Goal: Task Accomplishment & Management: Manage account settings

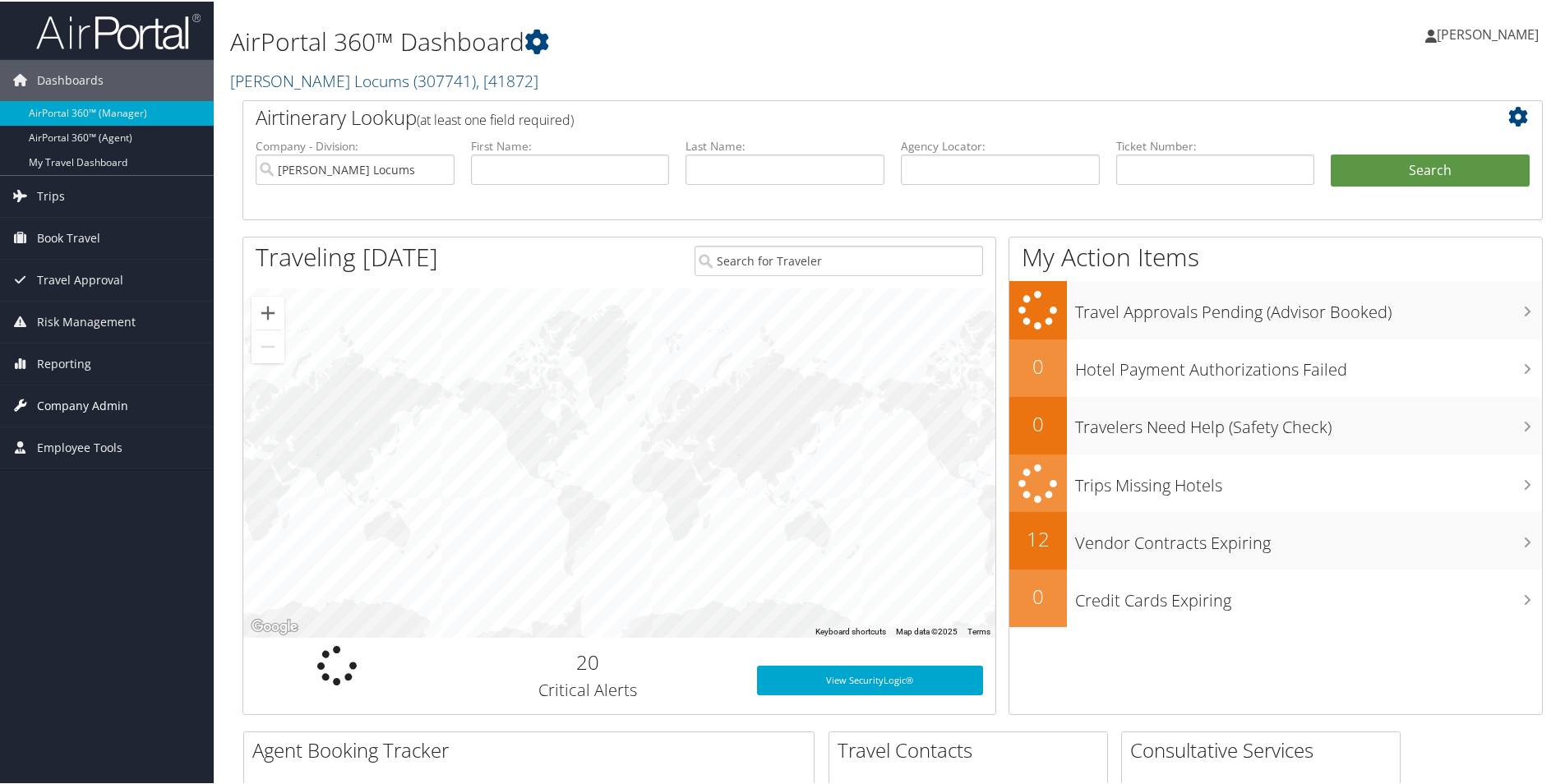
click at [52, 389] on span "Company Admin" at bounding box center [82, 404] width 91 height 41
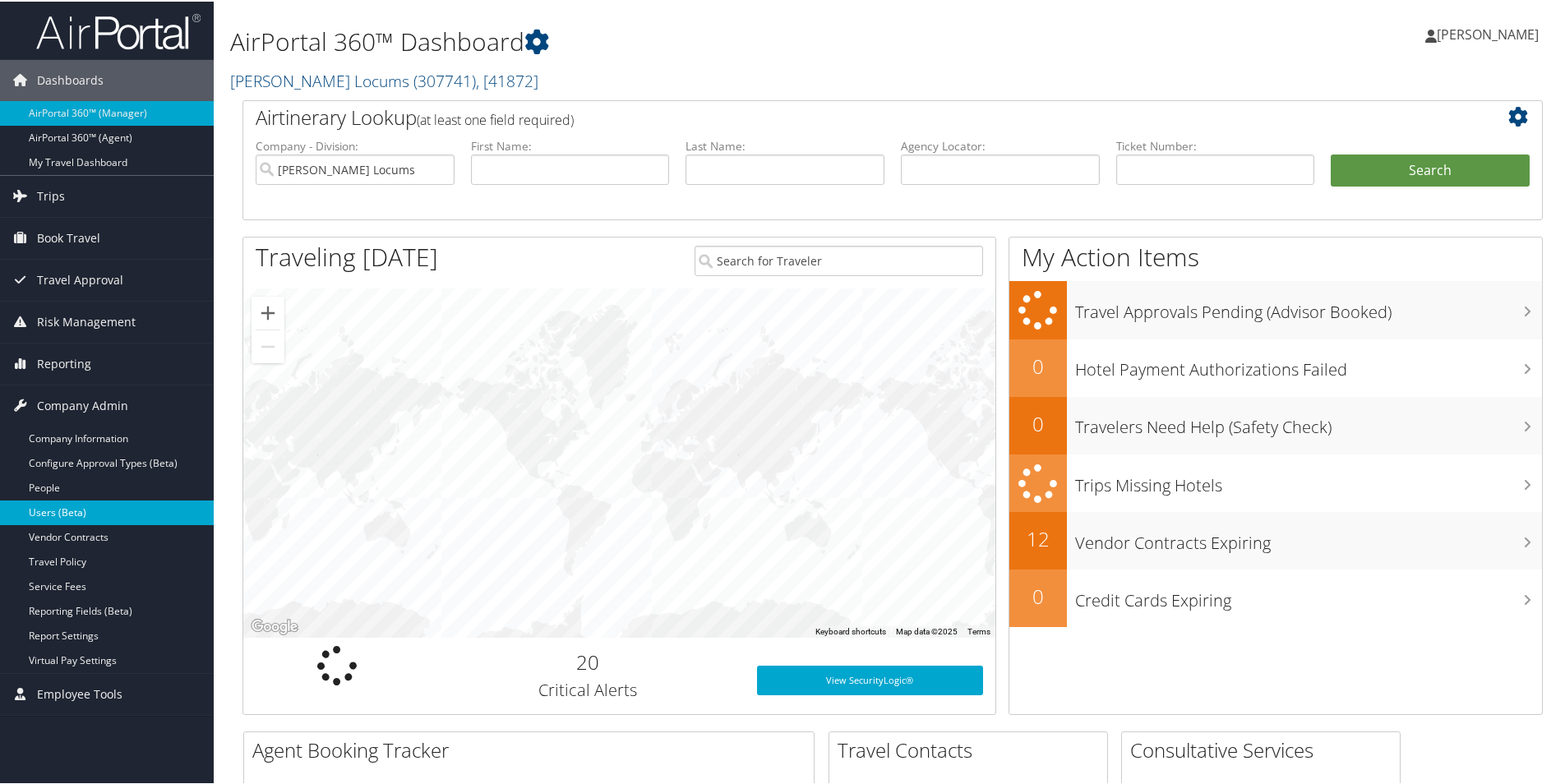
click at [64, 504] on link "Users (Beta)" at bounding box center [106, 511] width 214 height 25
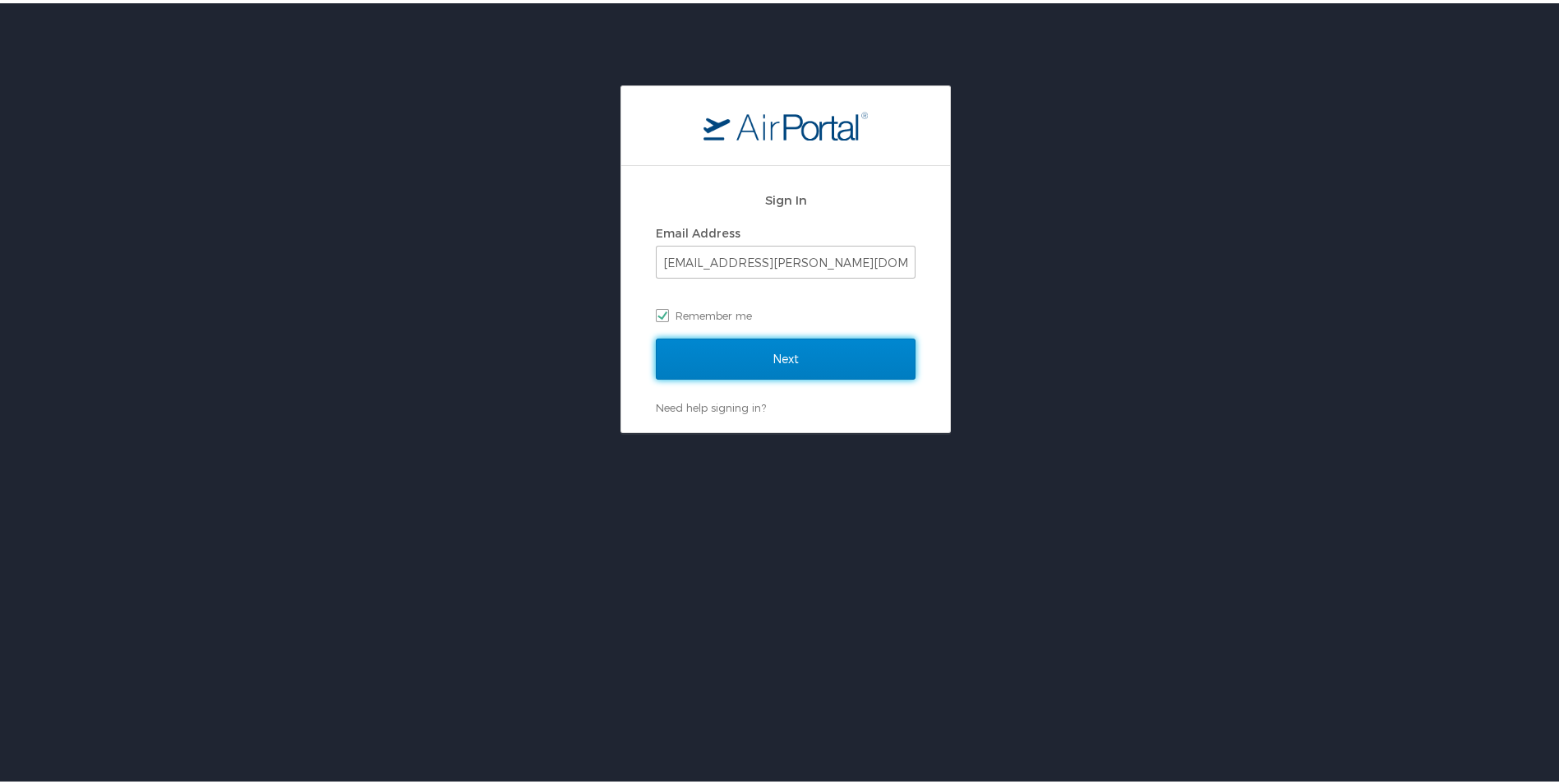
click at [819, 349] on input "Next" at bounding box center [786, 355] width 259 height 41
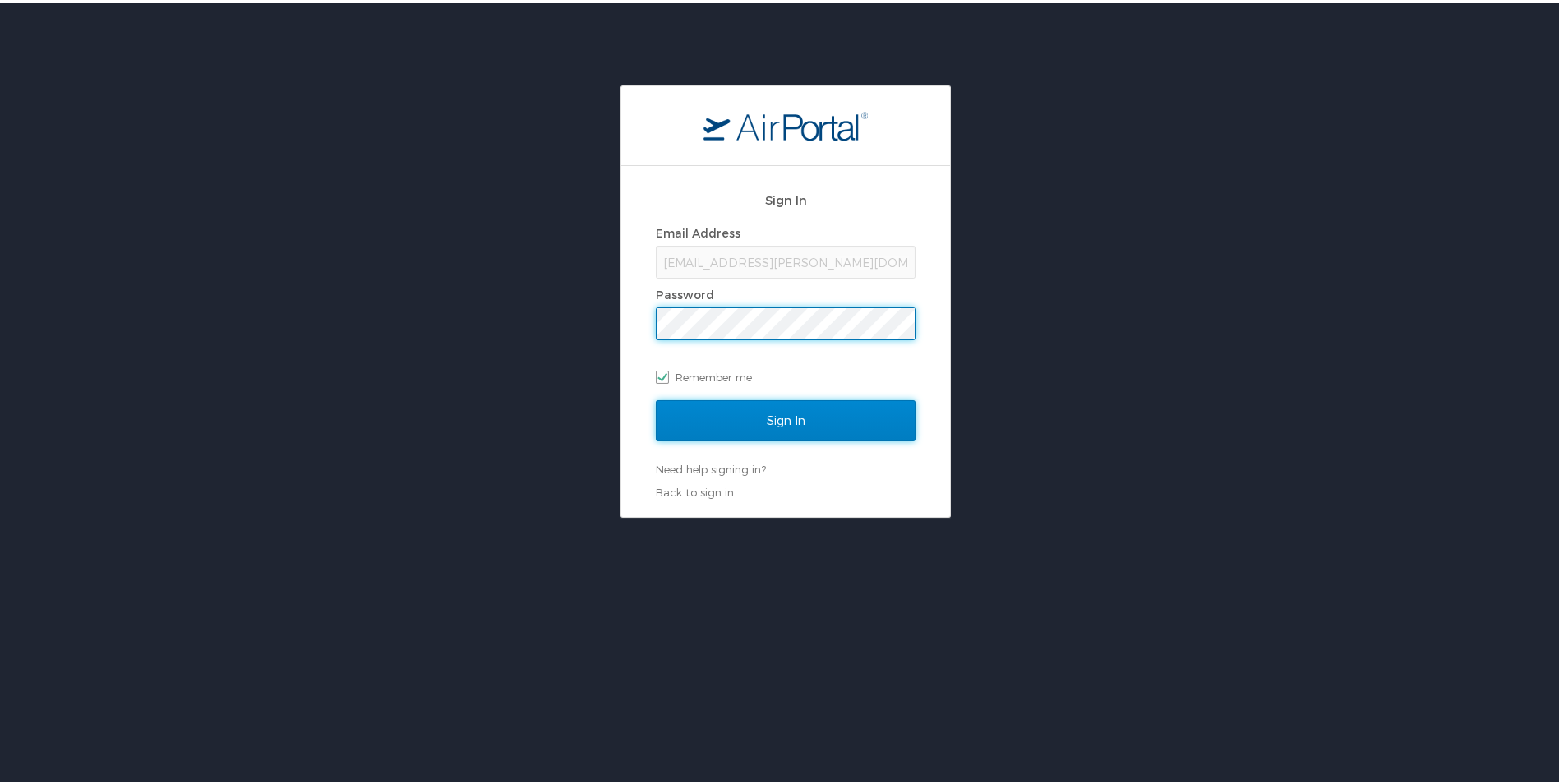
click at [744, 424] on input "Sign In" at bounding box center [786, 417] width 259 height 41
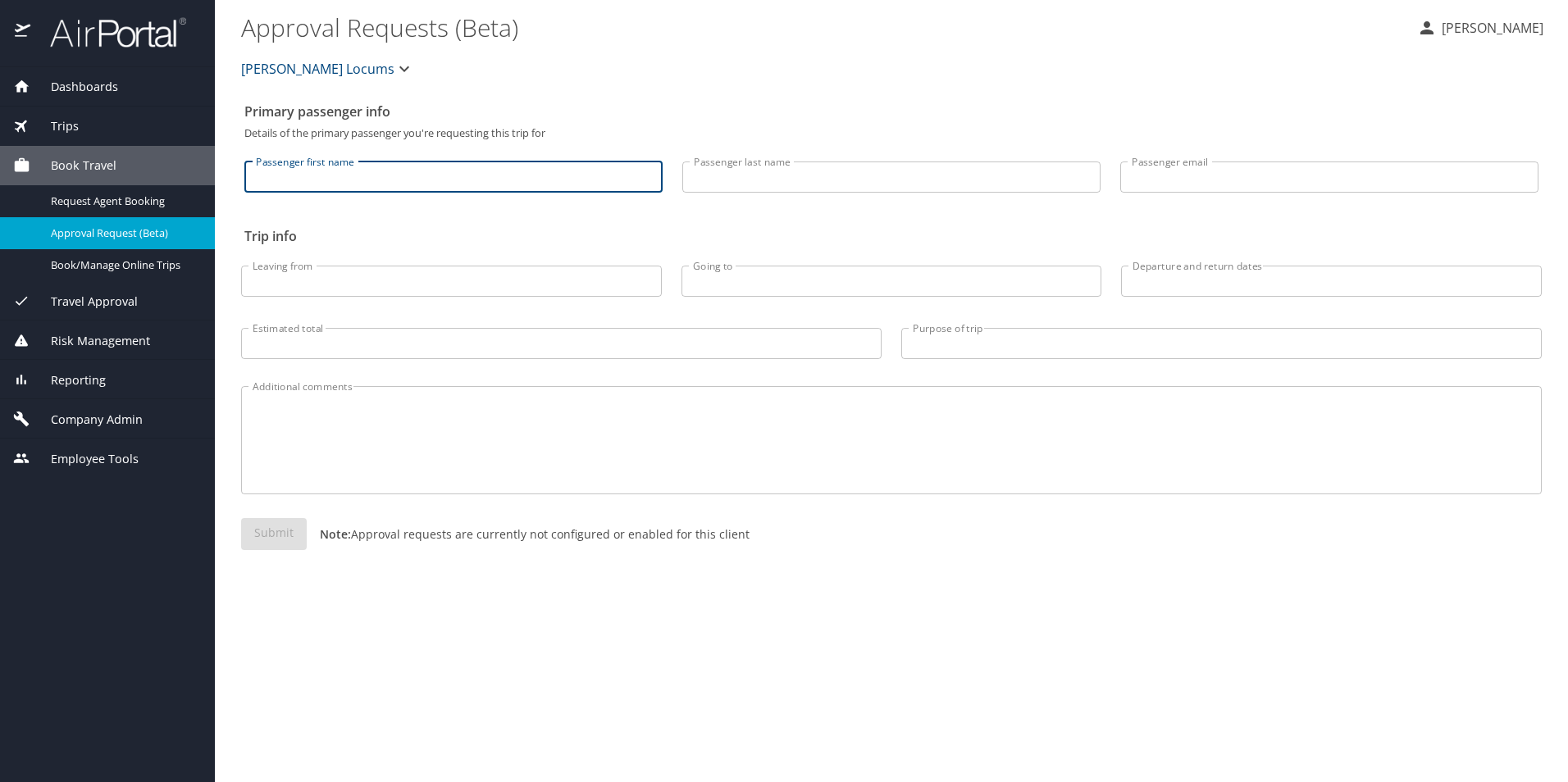
click at [309, 180] on input "Passenger first name" at bounding box center [454, 177] width 418 height 32
click at [483, 171] on input "Passenger first name" at bounding box center [454, 177] width 418 height 32
click at [645, 89] on div "[PERSON_NAME] Locums" at bounding box center [891, 68] width 1320 height 52
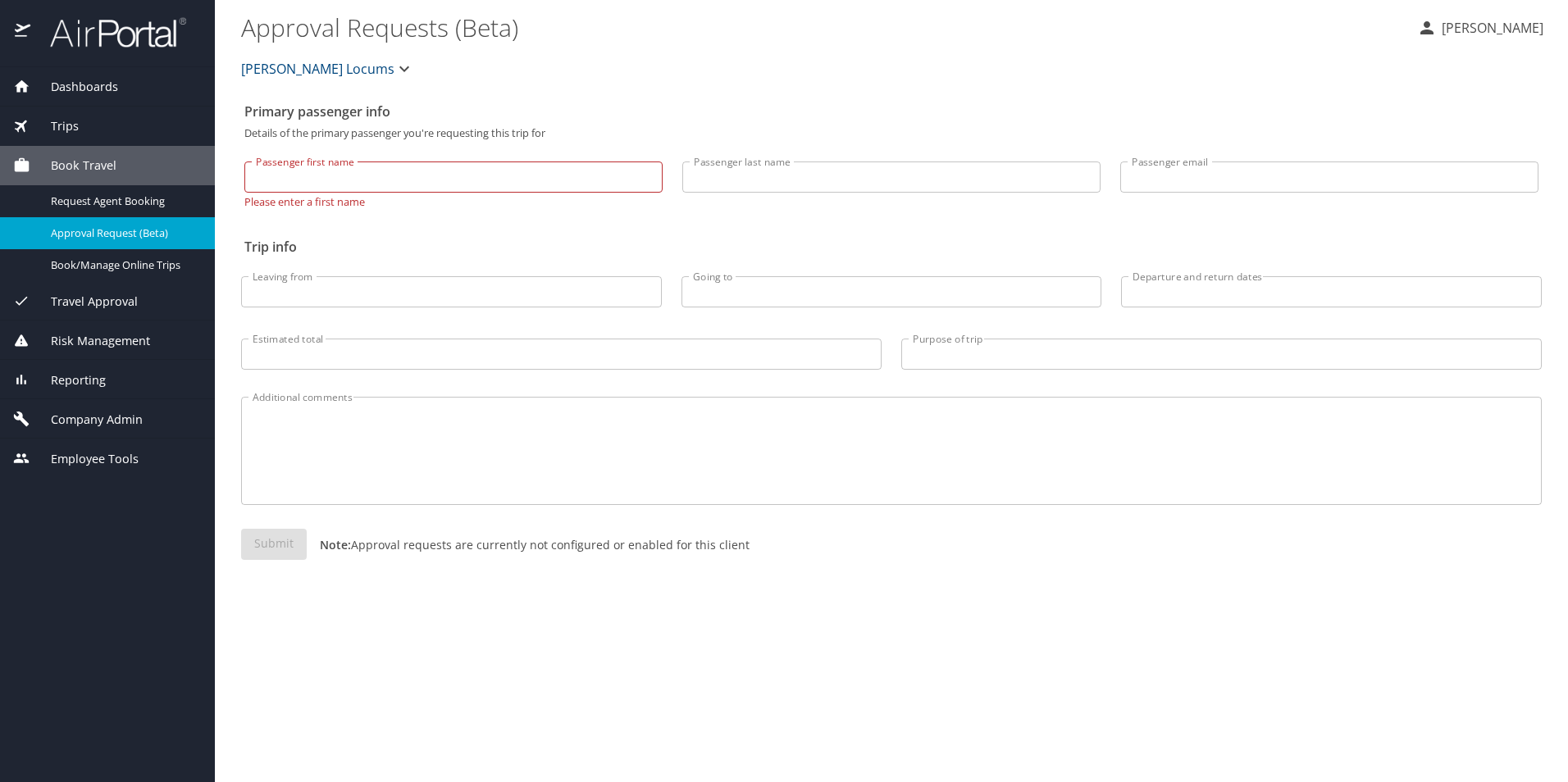
drag, startPoint x: 73, startPoint y: 415, endPoint x: 73, endPoint y: 425, distance: 10.0
click at [73, 419] on span "Company Admin" at bounding box center [86, 420] width 112 height 18
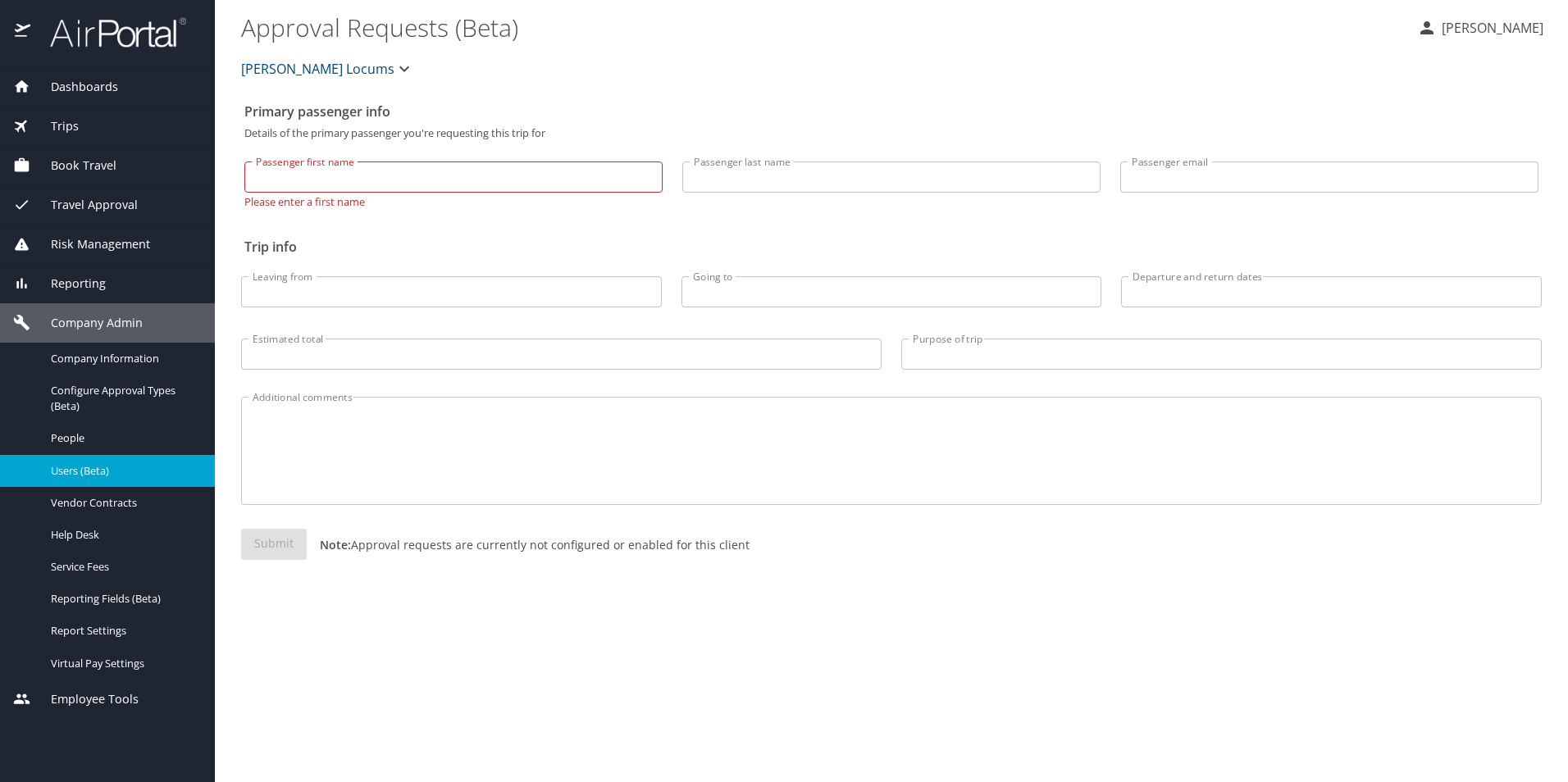
click at [97, 474] on span "Users (Beta)" at bounding box center [123, 470] width 144 height 16
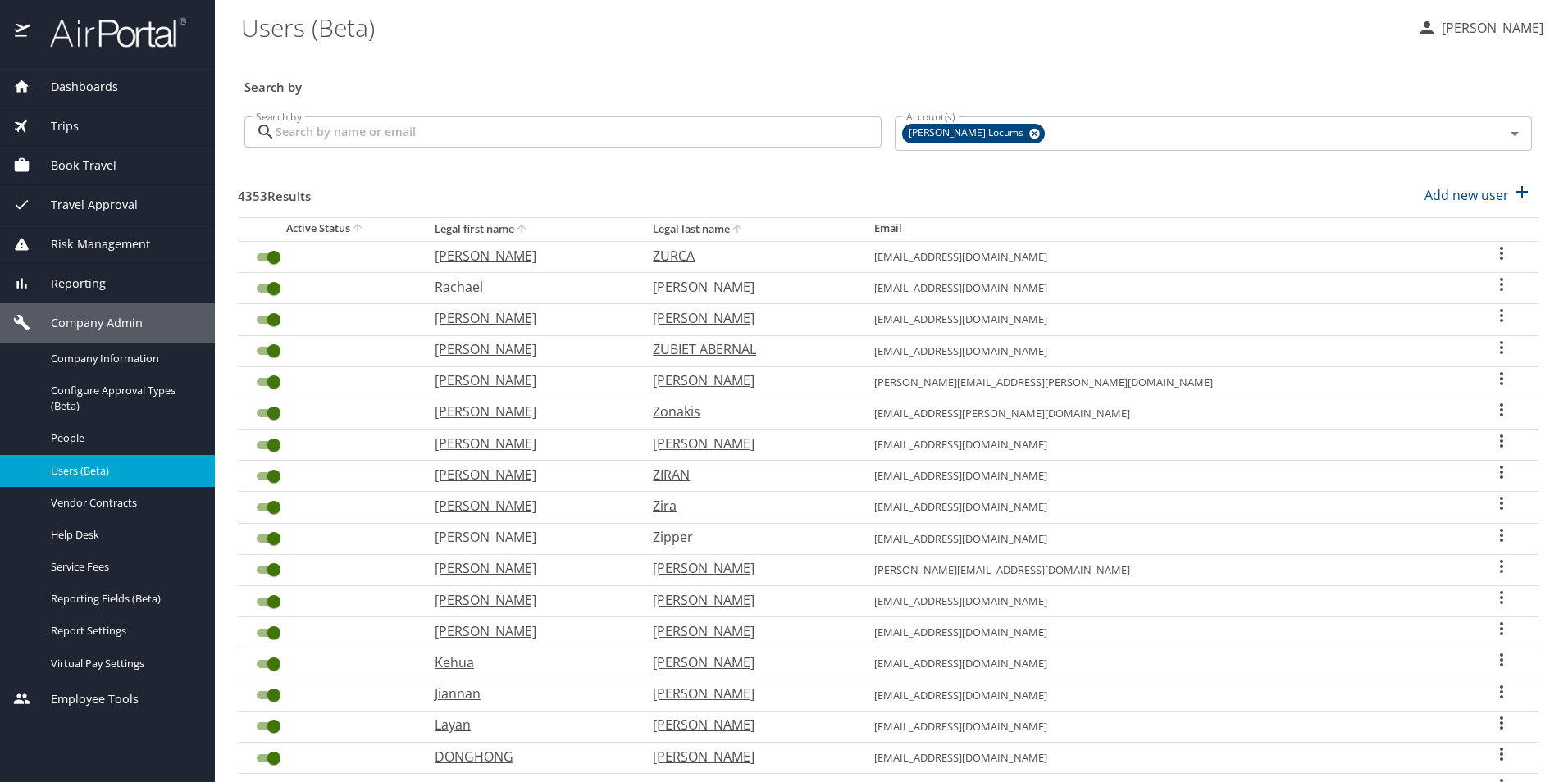
click at [302, 138] on input "Search by" at bounding box center [578, 132] width 606 height 32
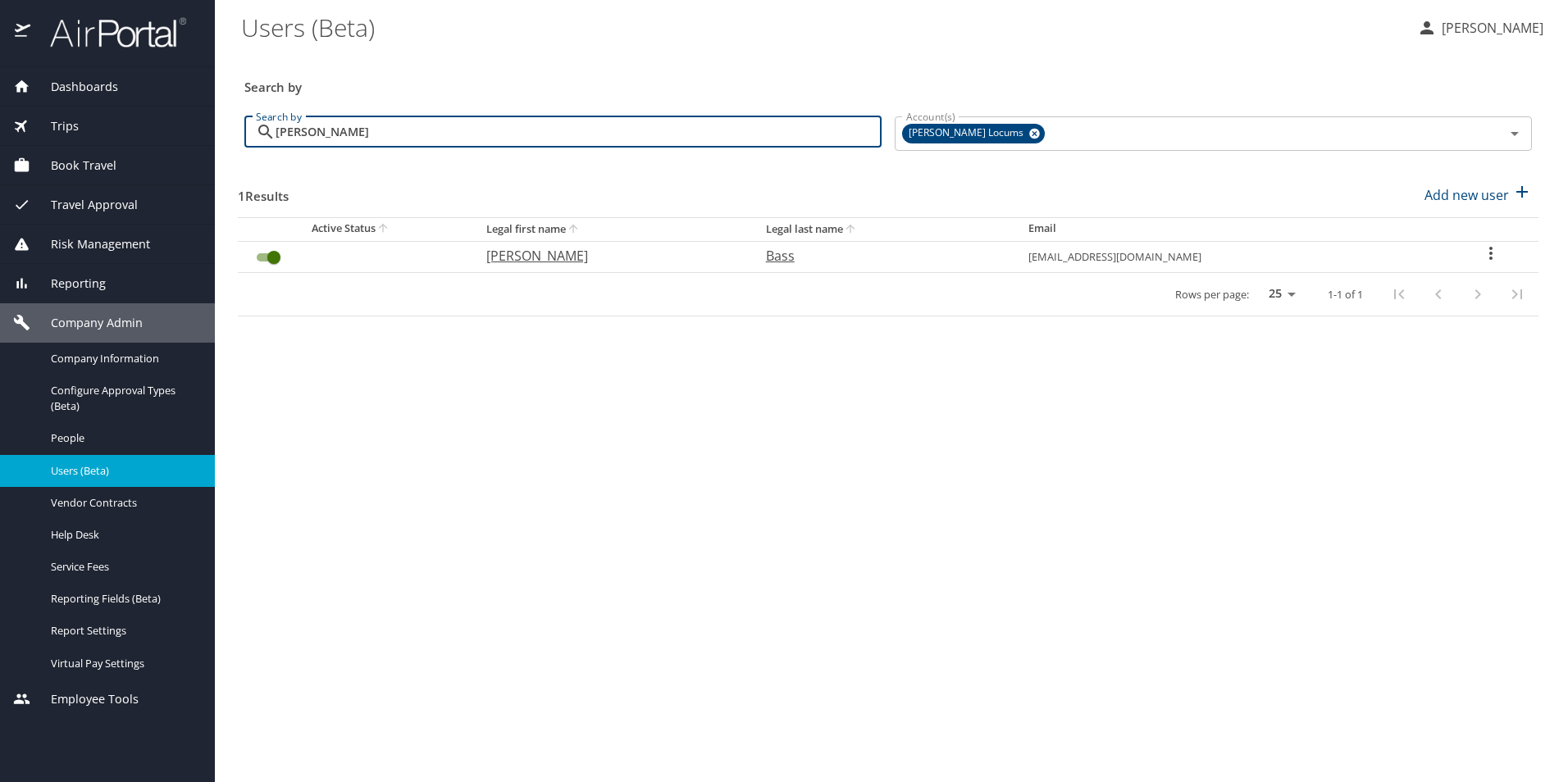
type input "[PERSON_NAME]"
click at [552, 249] on p "[PERSON_NAME]" at bounding box center [610, 256] width 247 height 20
select select "US"
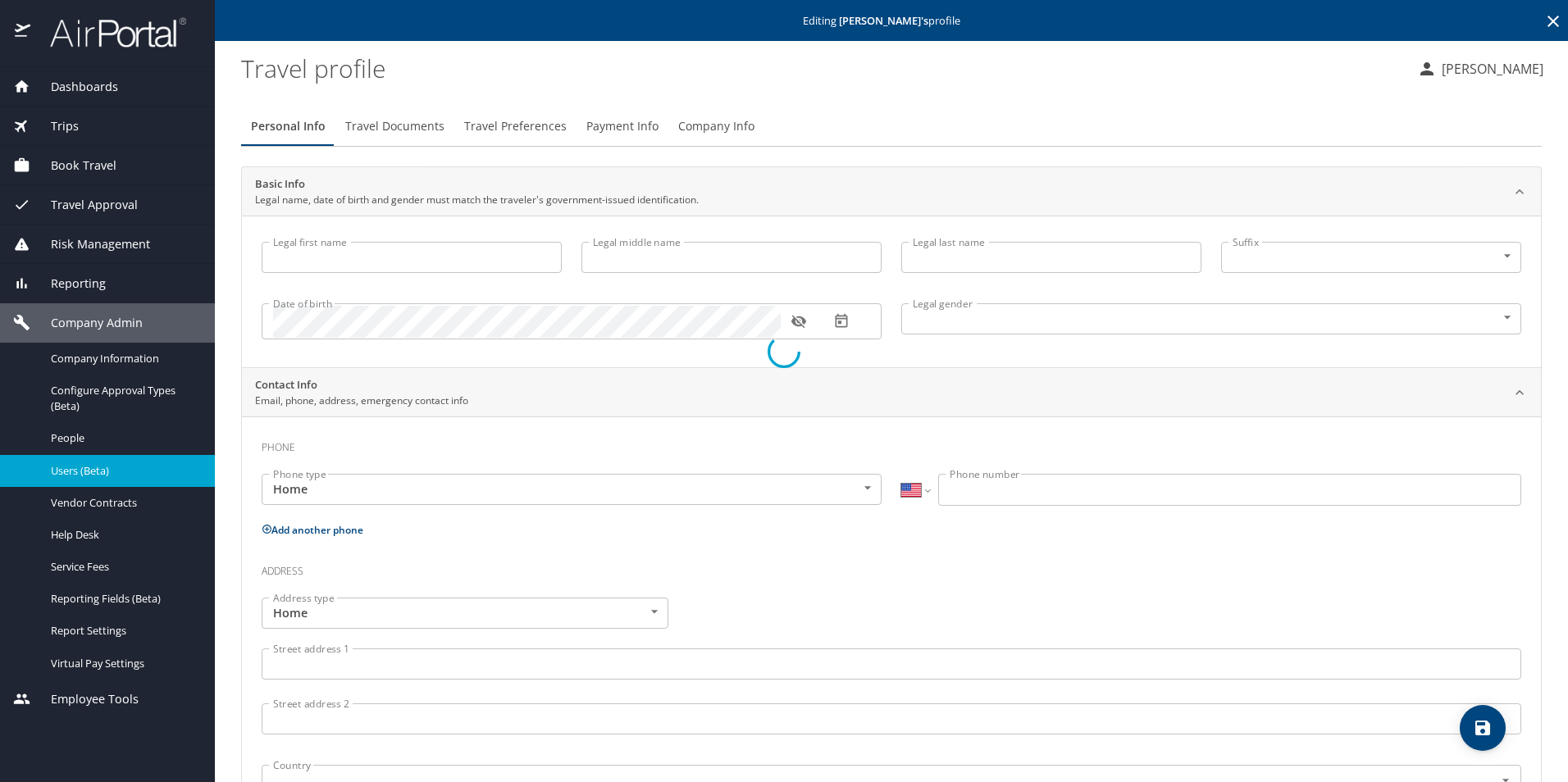
type input "[PERSON_NAME]"
type input "Bass"
type input "[DEMOGRAPHIC_DATA]"
select select "US"
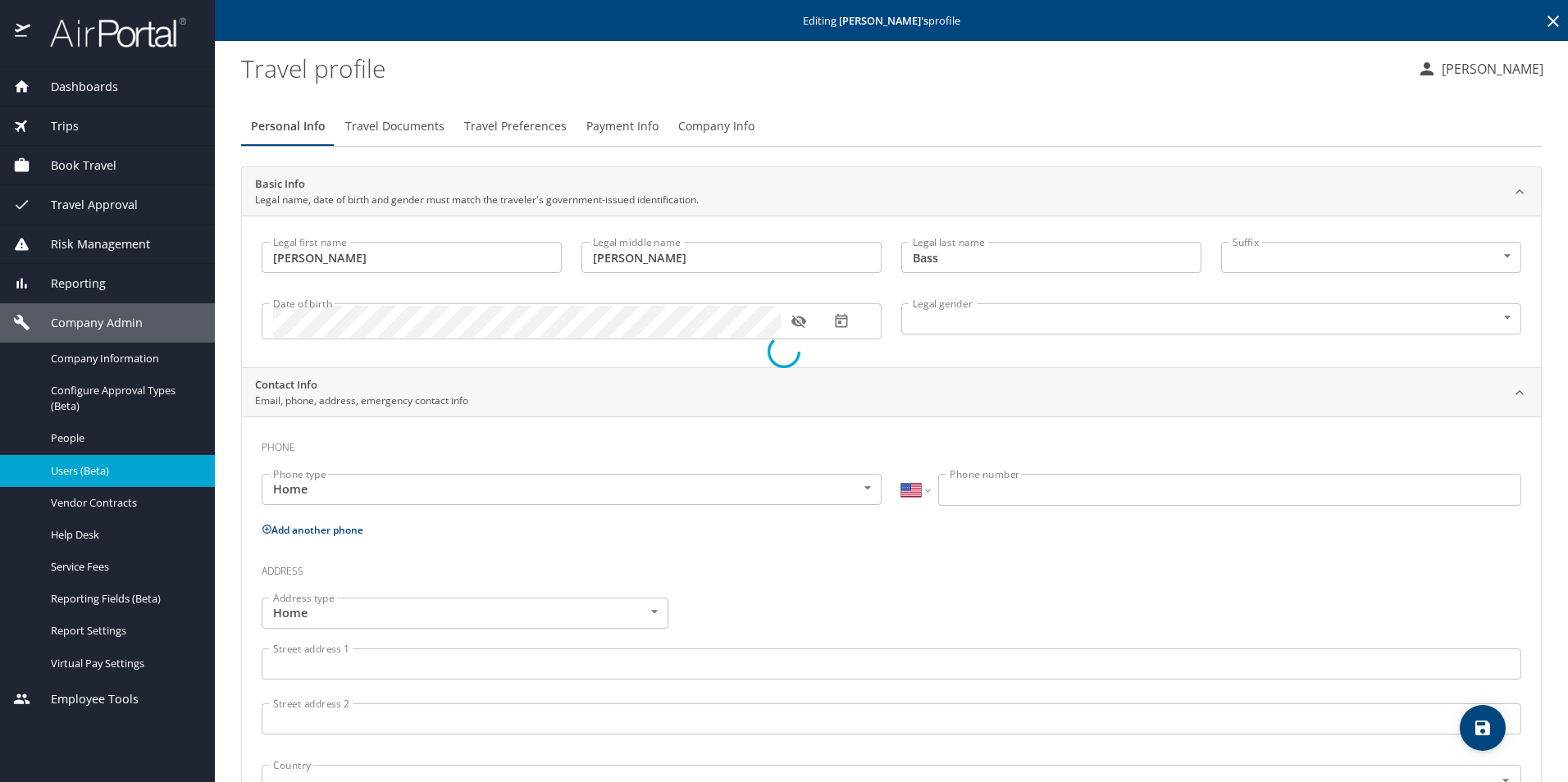
select select "US"
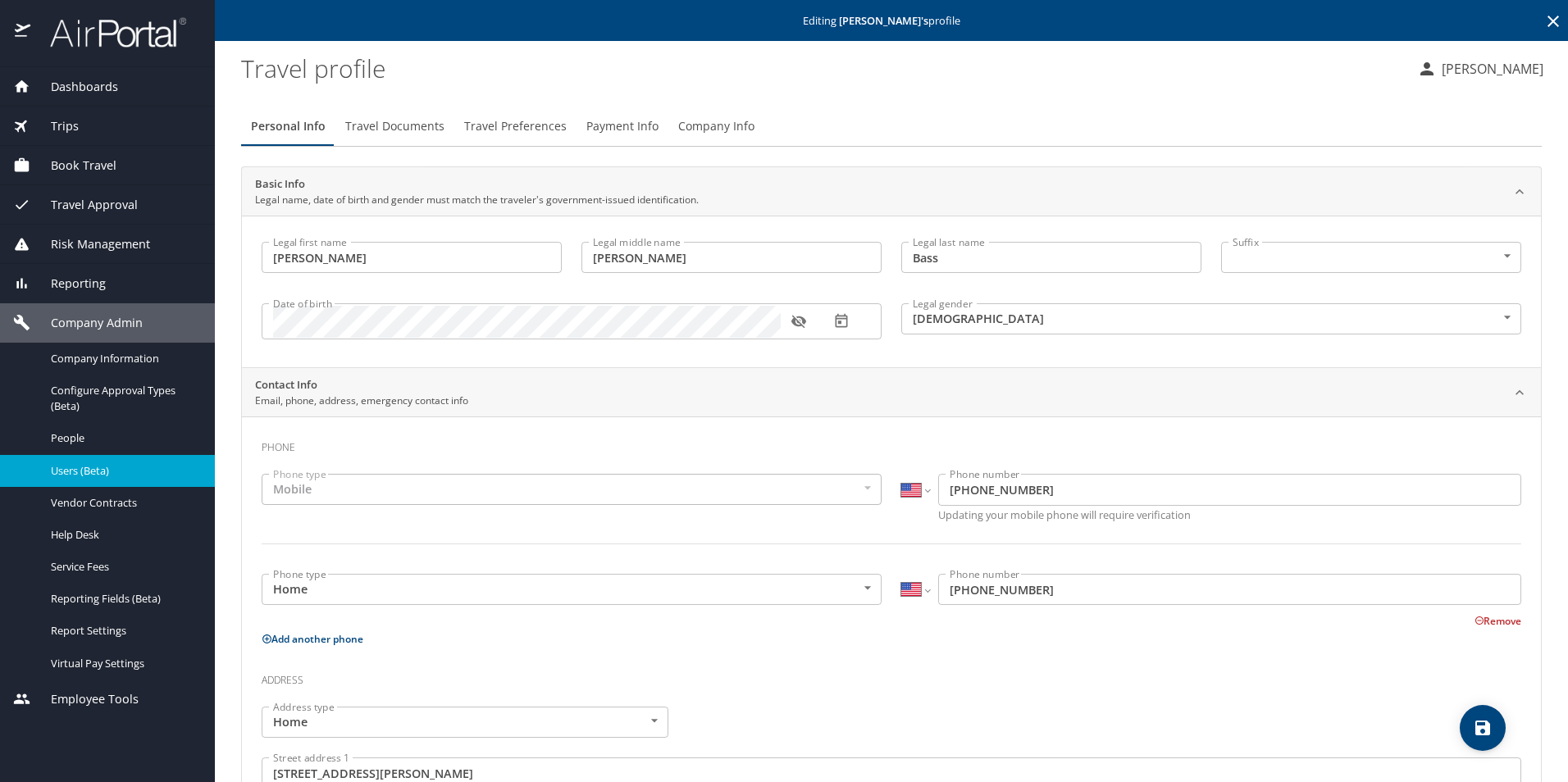
click at [700, 249] on input "[PERSON_NAME]" at bounding box center [732, 258] width 300 height 32
drag, startPoint x: 691, startPoint y: 265, endPoint x: 578, endPoint y: 265, distance: 113.0
click at [582, 265] on input "[PERSON_NAME]" at bounding box center [732, 258] width 300 height 32
type input "[PERSON_NAME]"
click at [1471, 716] on button "save" at bounding box center [1482, 727] width 46 height 46
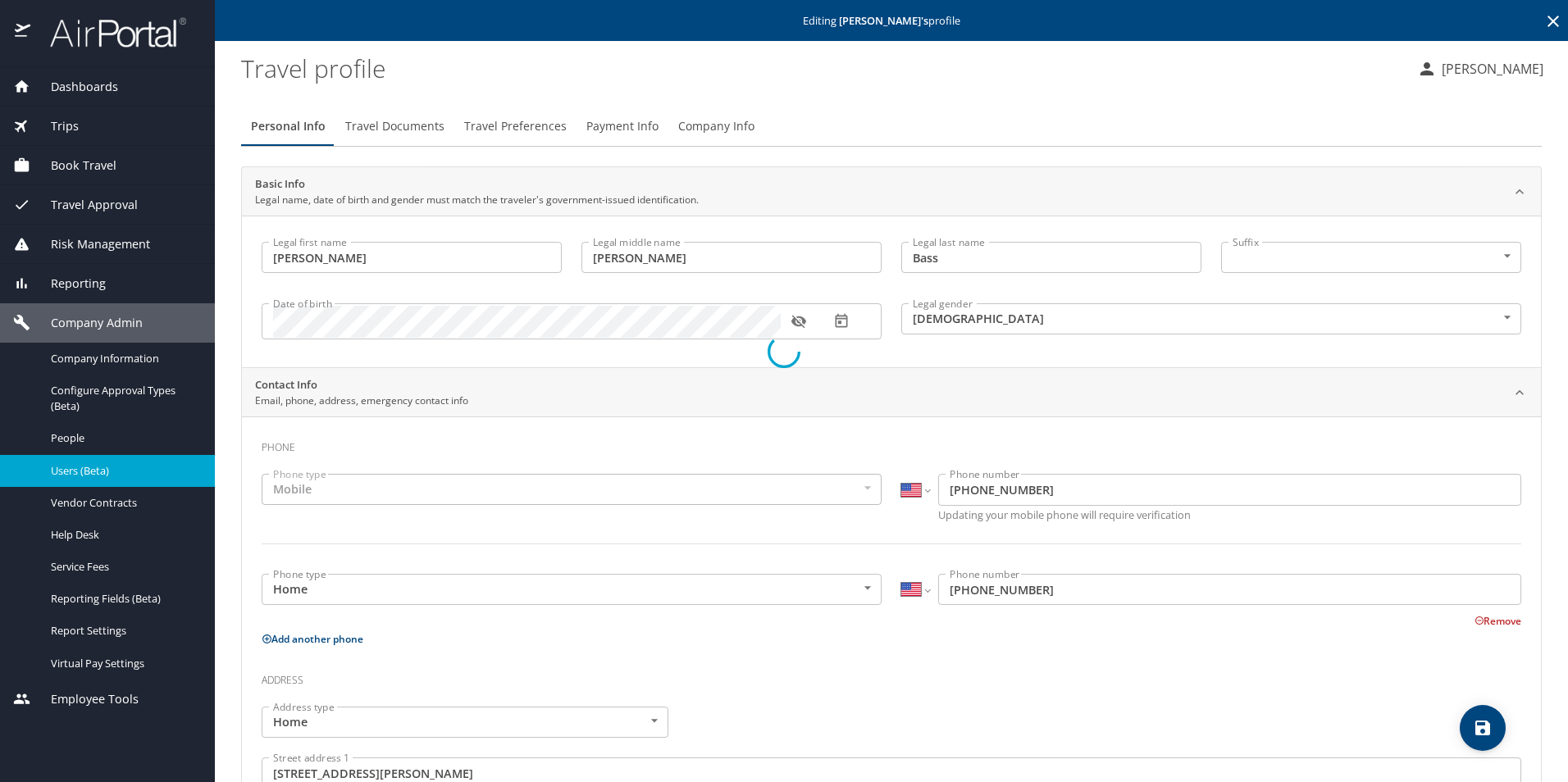
select select "US"
click at [421, 128] on span "Travel Documents" at bounding box center [395, 126] width 100 height 21
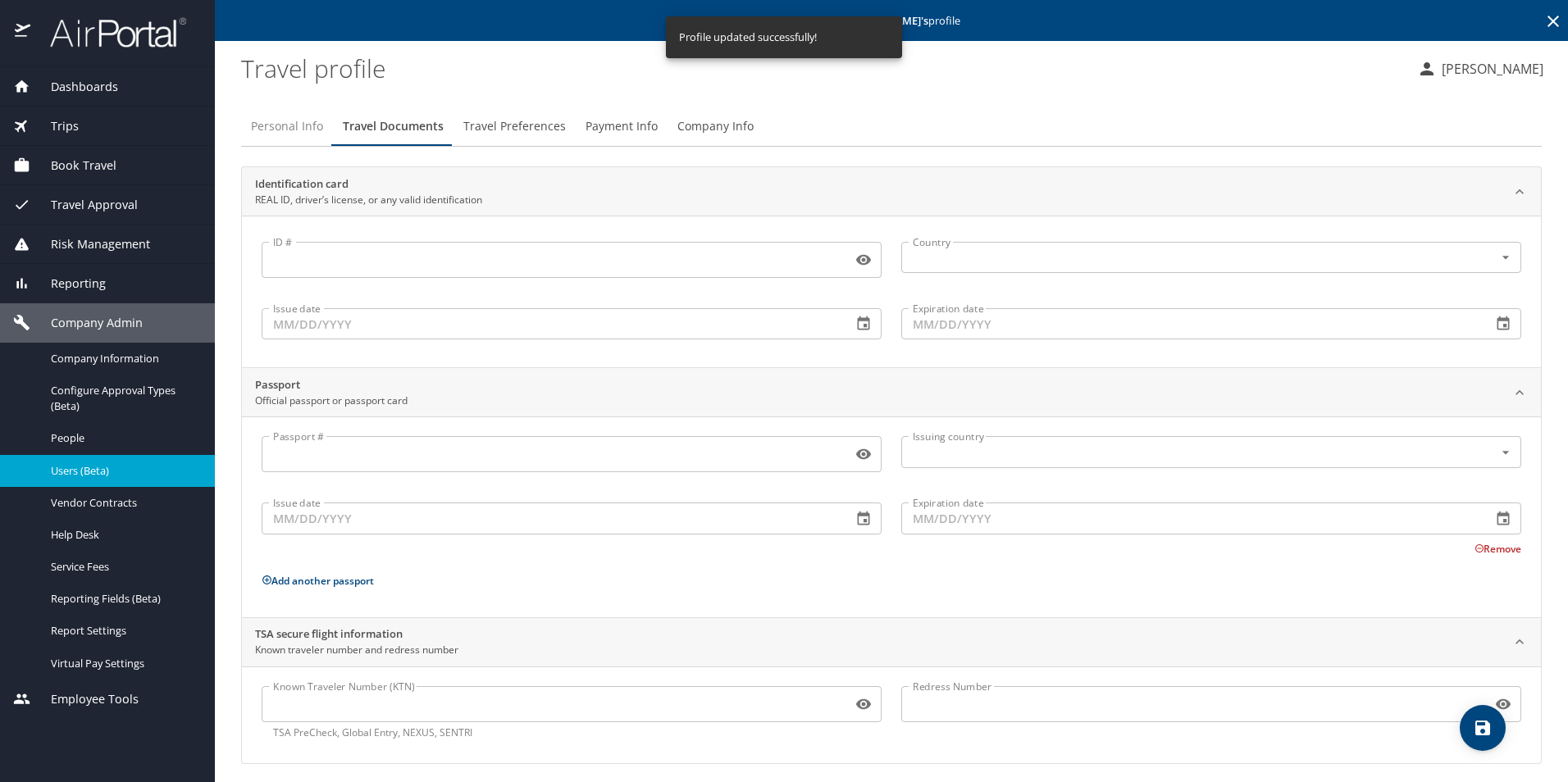
click at [288, 115] on button "Personal Info" at bounding box center [287, 125] width 92 height 39
select select "US"
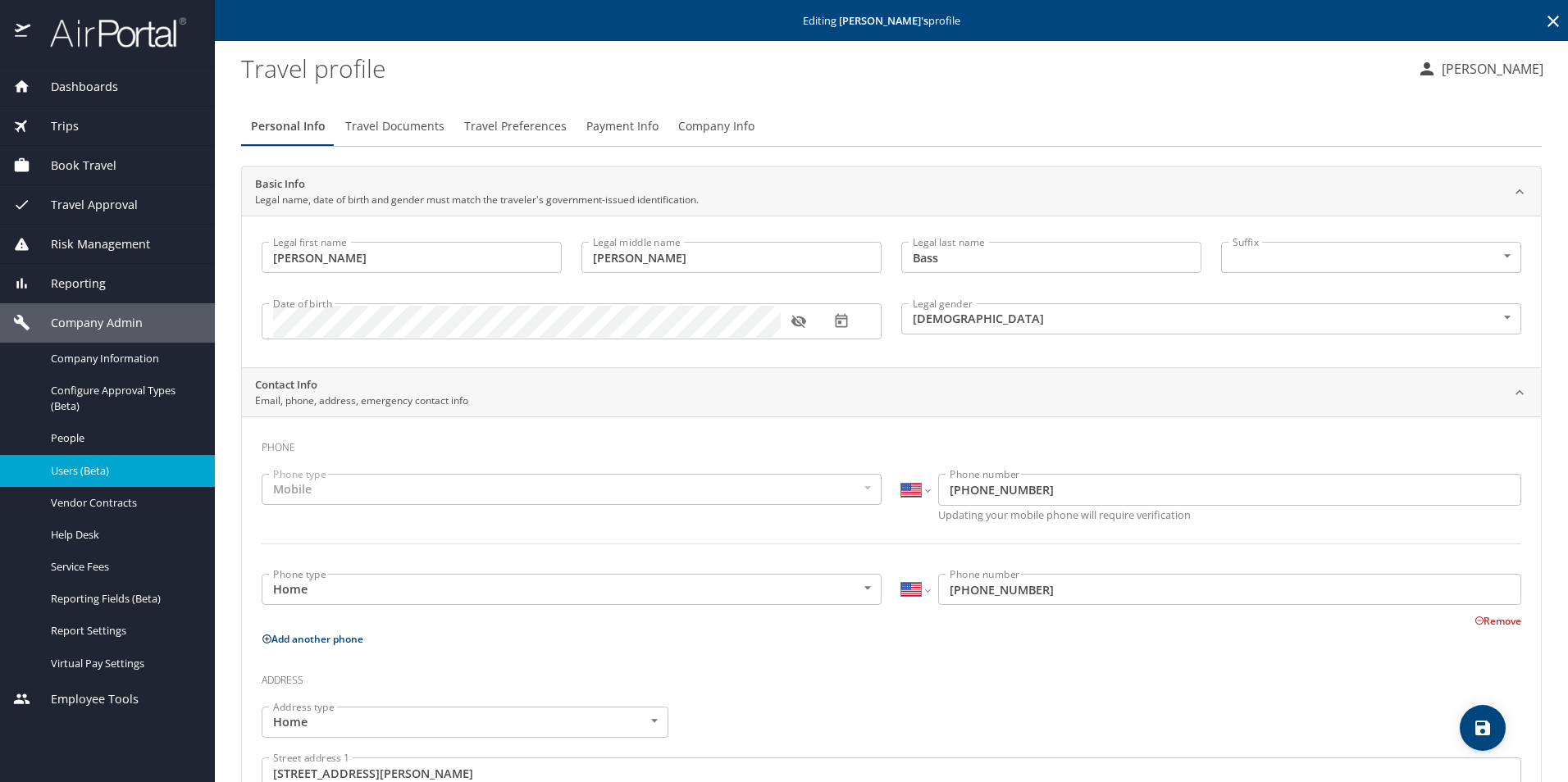
click at [697, 678] on h3 "Address" at bounding box center [891, 677] width 1259 height 28
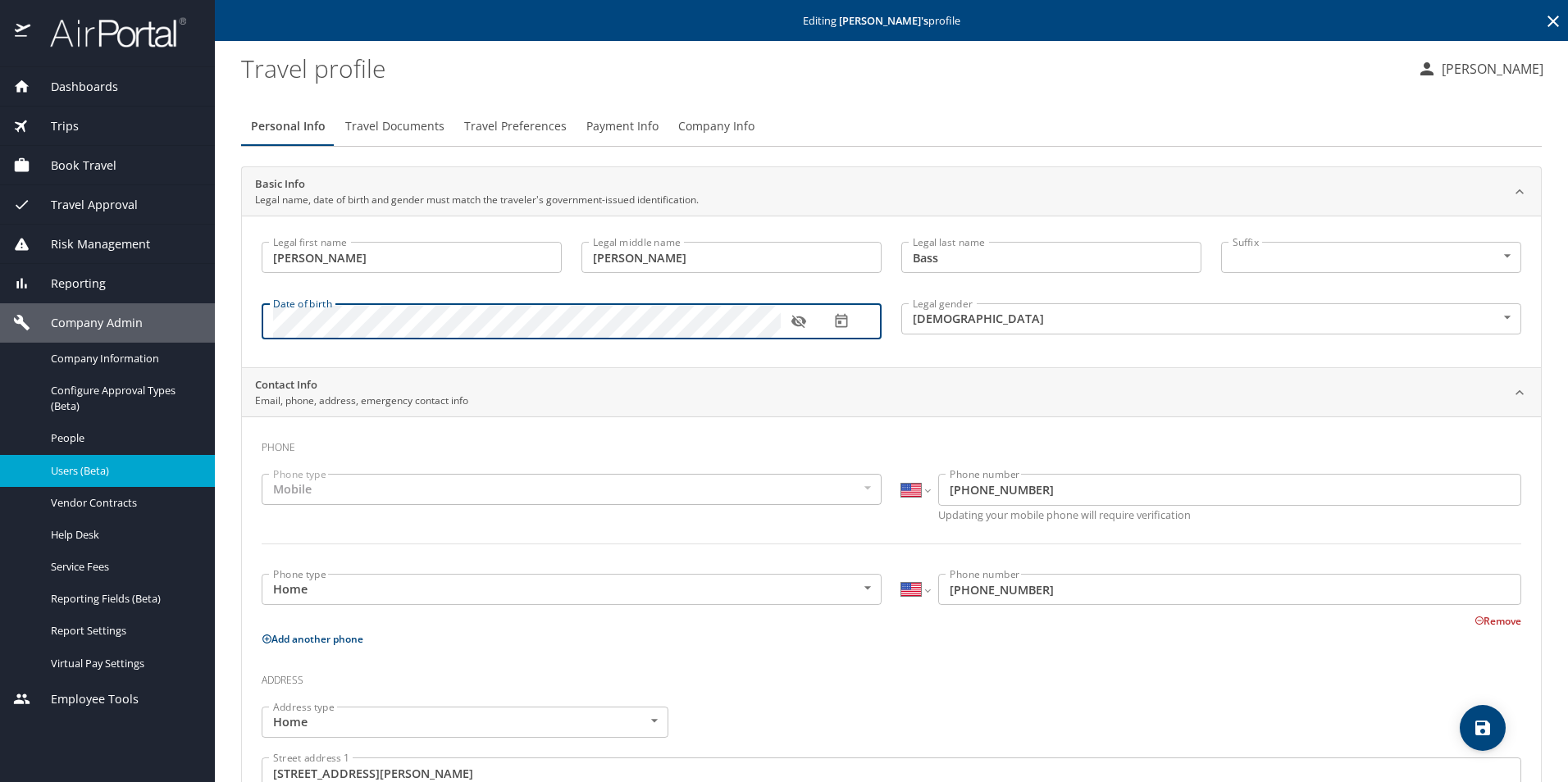
click at [801, 328] on icon "button" at bounding box center [799, 322] width 17 height 17
